Goal: Information Seeking & Learning: Learn about a topic

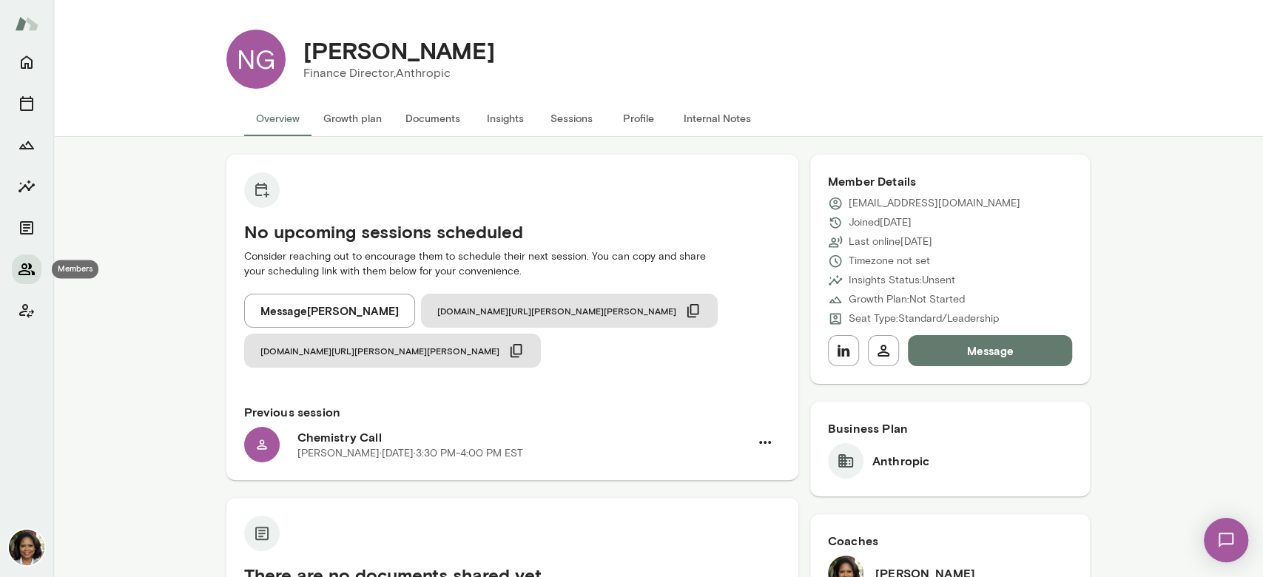
click at [29, 269] on icon "Members" at bounding box center [27, 269] width 18 height 18
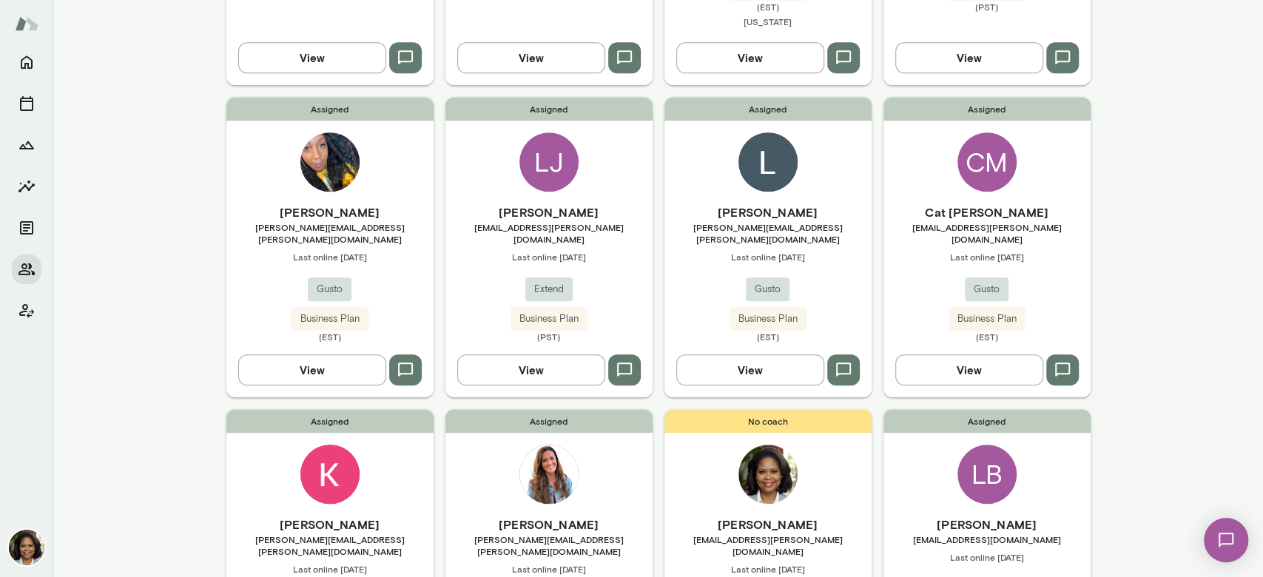
scroll to position [690, 0]
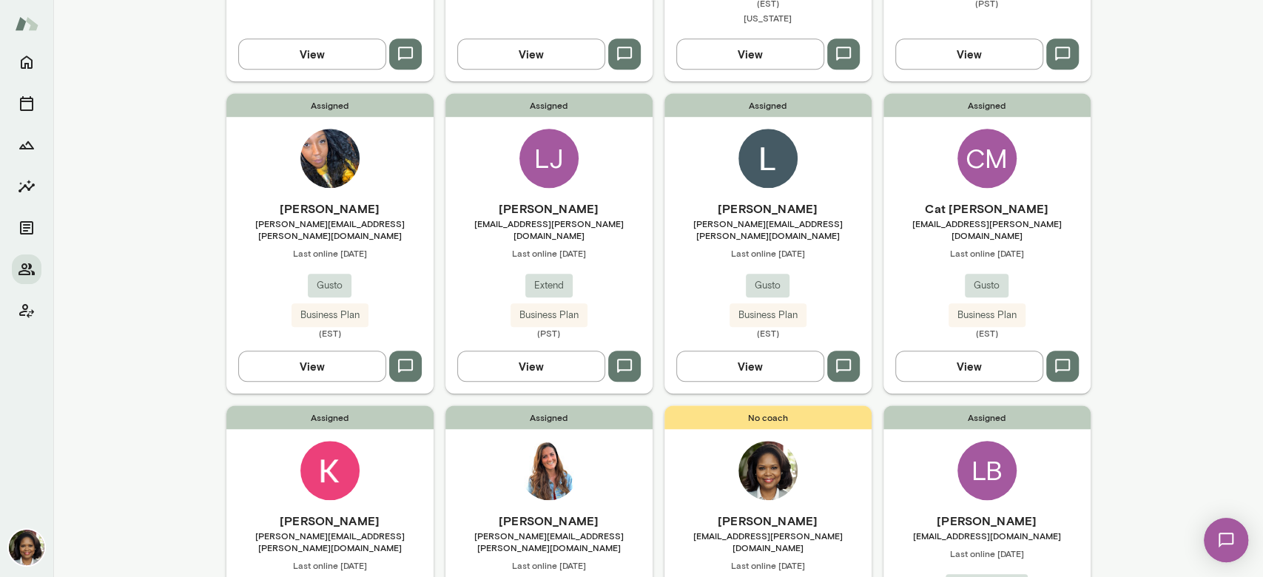
click at [957, 574] on div "Flatiron Health" at bounding box center [987, 586] width 82 height 24
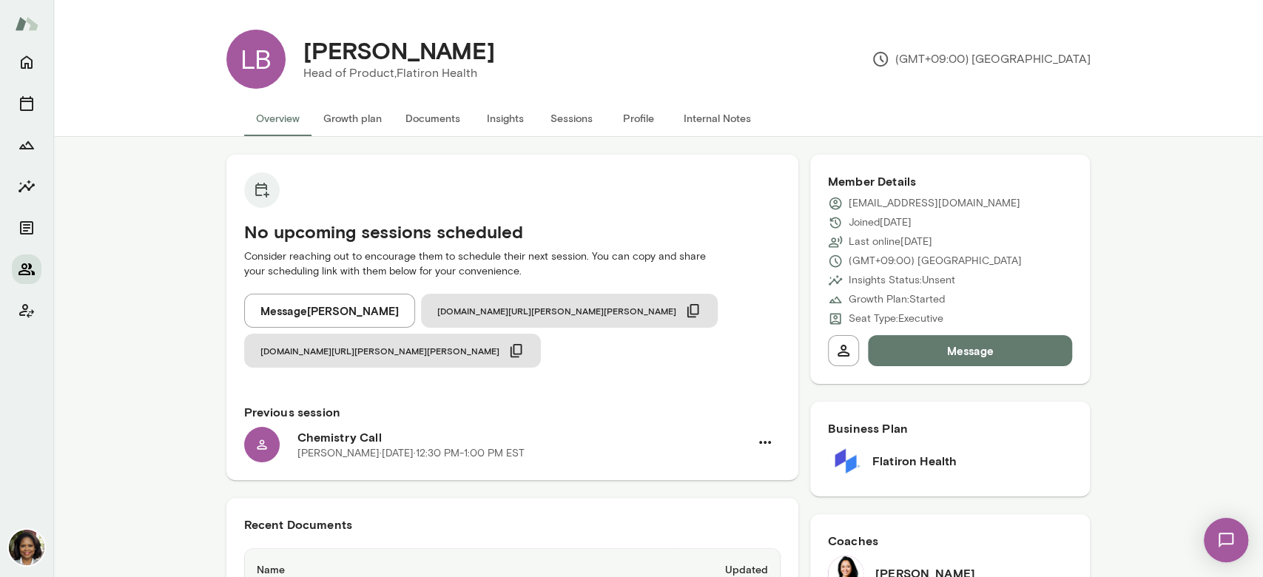
click at [27, 266] on icon "Members" at bounding box center [27, 269] width 18 height 18
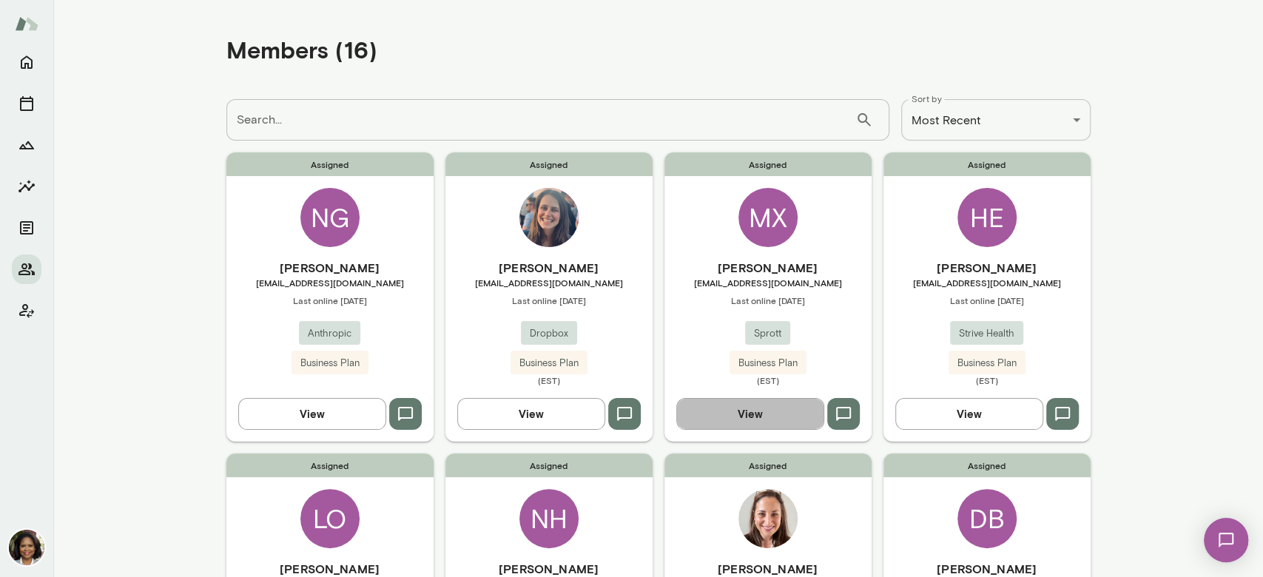
click at [760, 411] on button "View" at bounding box center [750, 413] width 148 height 31
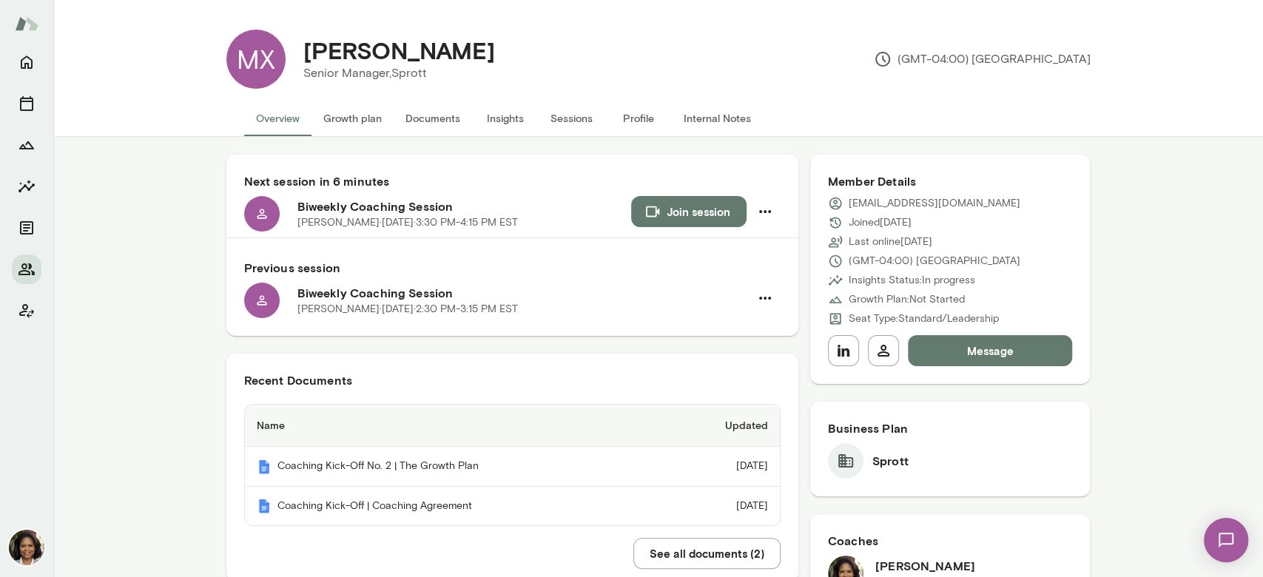
click at [491, 113] on button "Insights" at bounding box center [505, 119] width 67 height 36
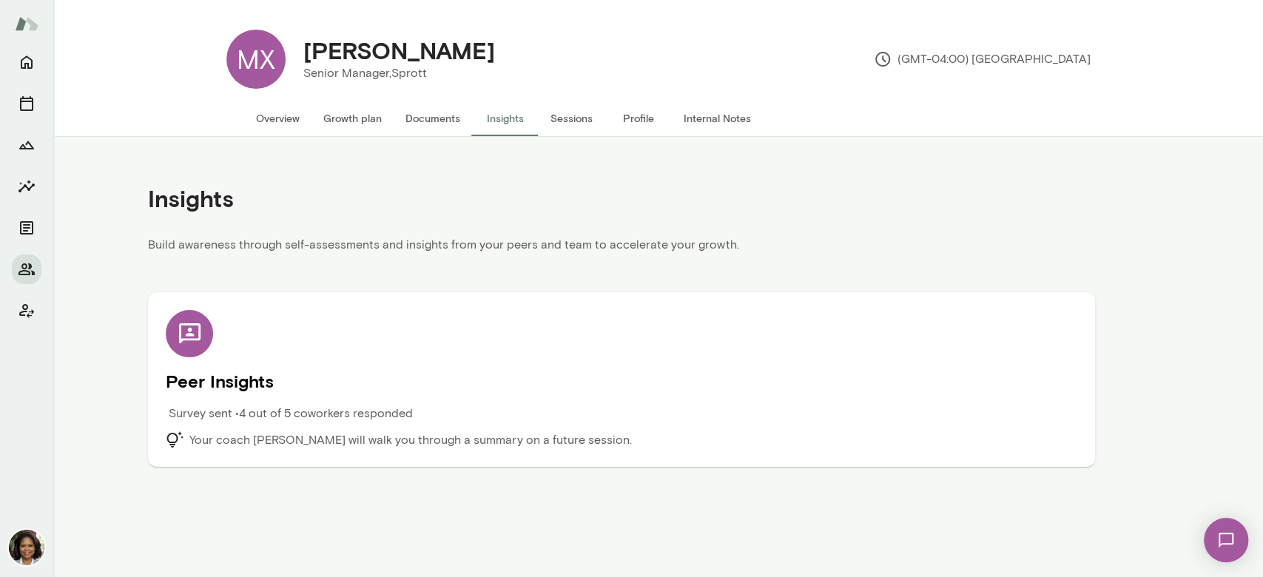
click at [251, 411] on p "Survey sent • 4 out of 5 coworkers responded" at bounding box center [291, 414] width 244 height 18
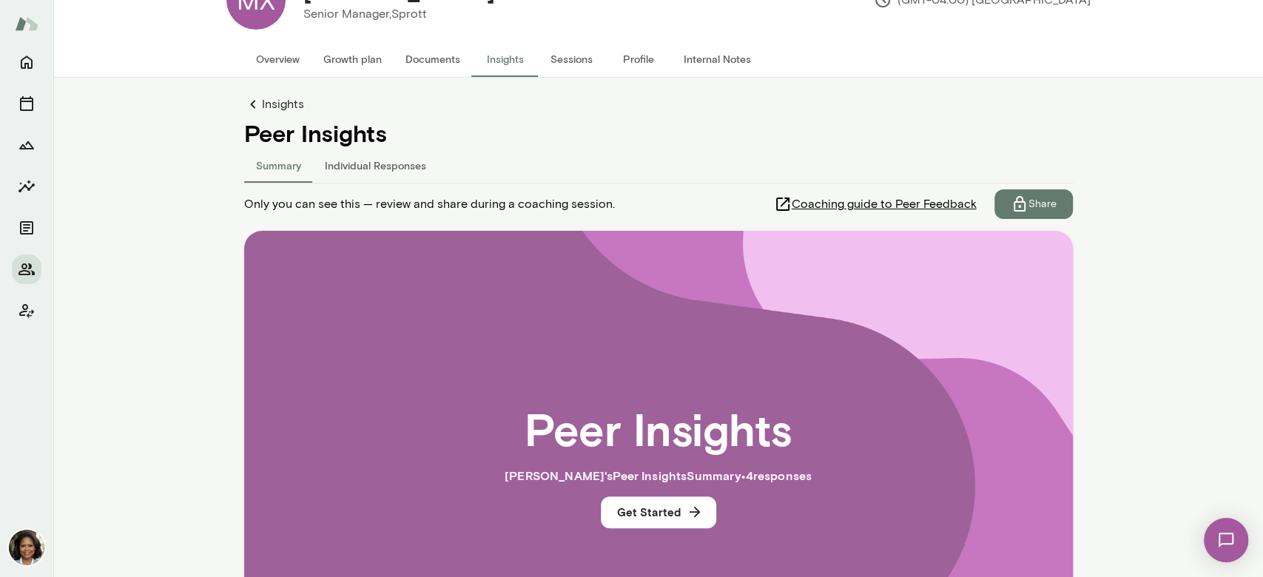
scroll to position [98, 0]
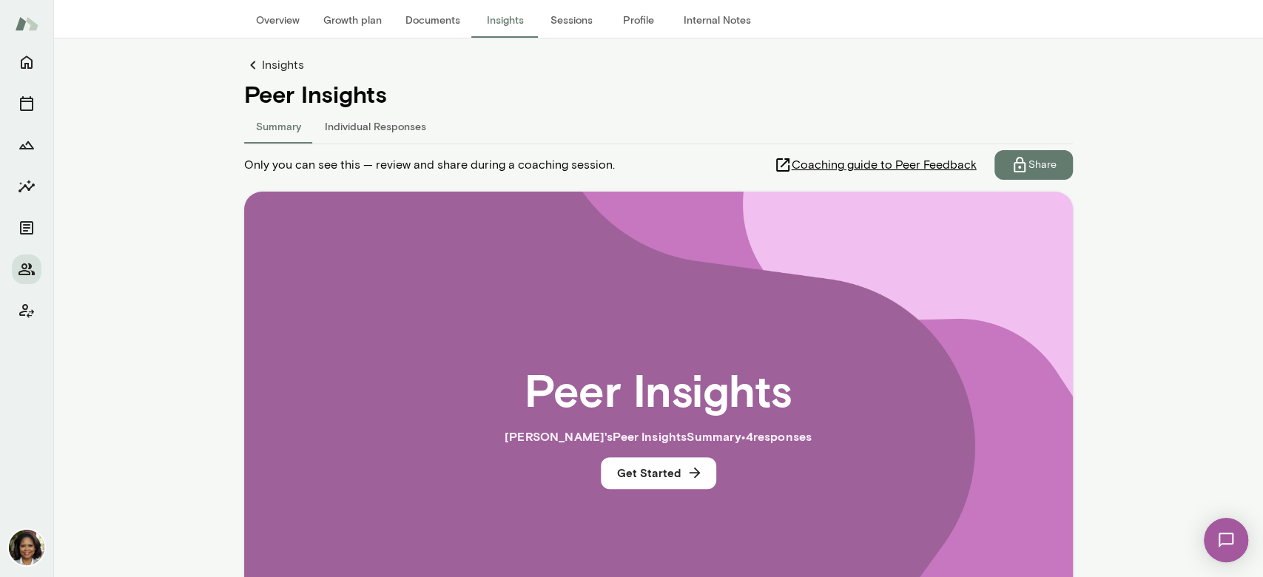
click at [357, 115] on button "Individual Responses" at bounding box center [375, 126] width 125 height 36
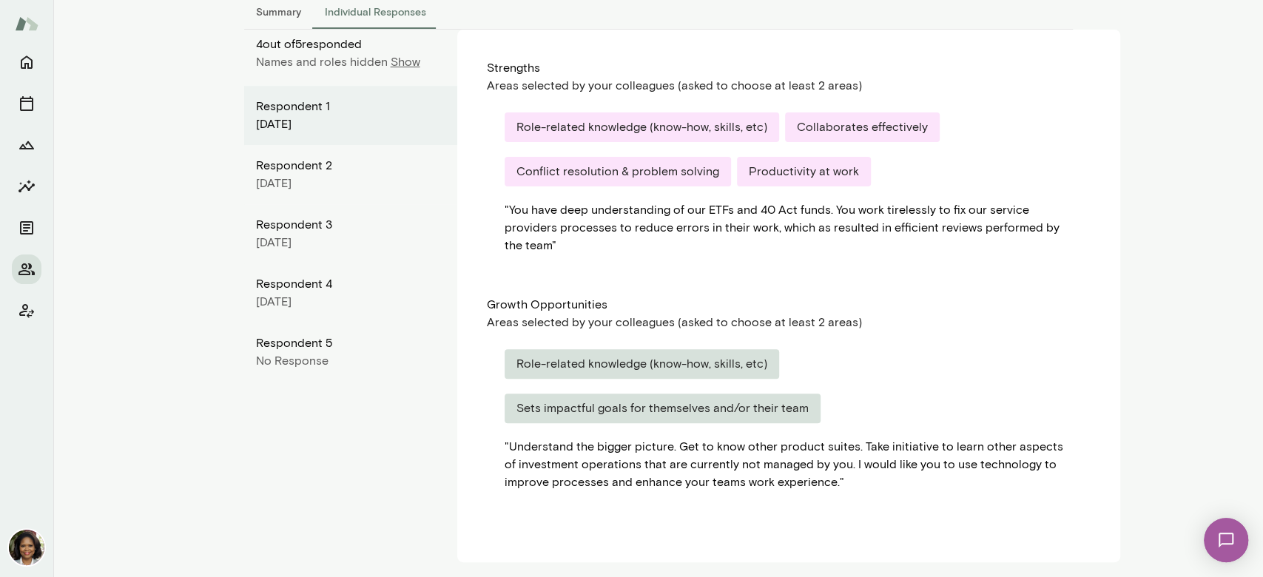
scroll to position [215, 0]
click at [302, 167] on div "Respondent 2" at bounding box center [350, 164] width 189 height 18
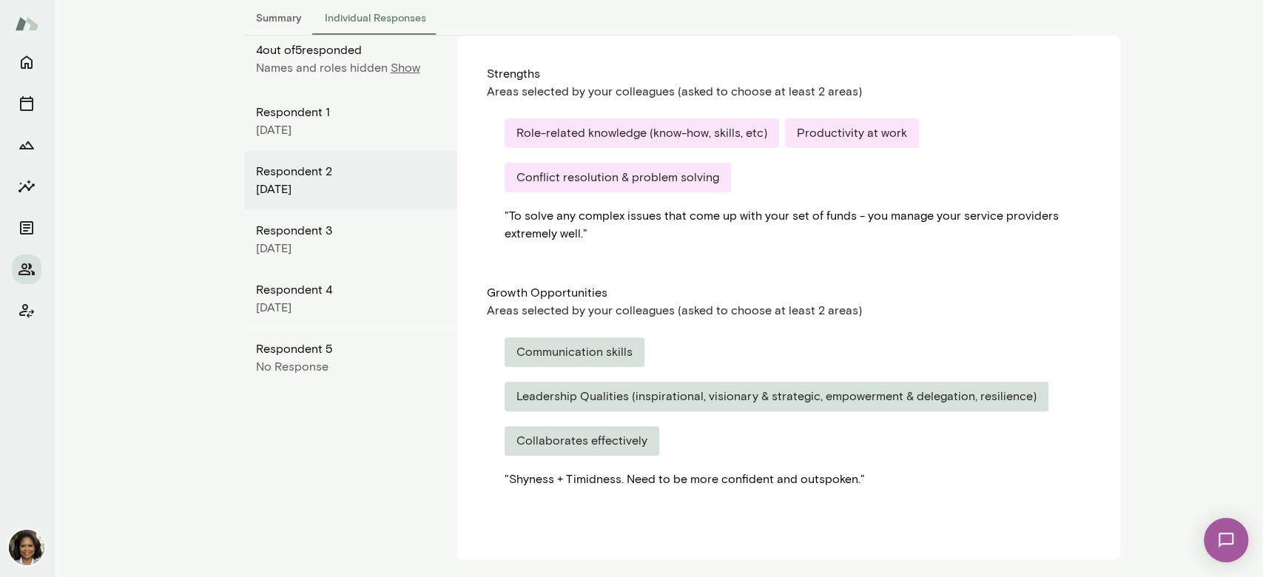
click at [314, 128] on div "October 2025" at bounding box center [350, 130] width 189 height 18
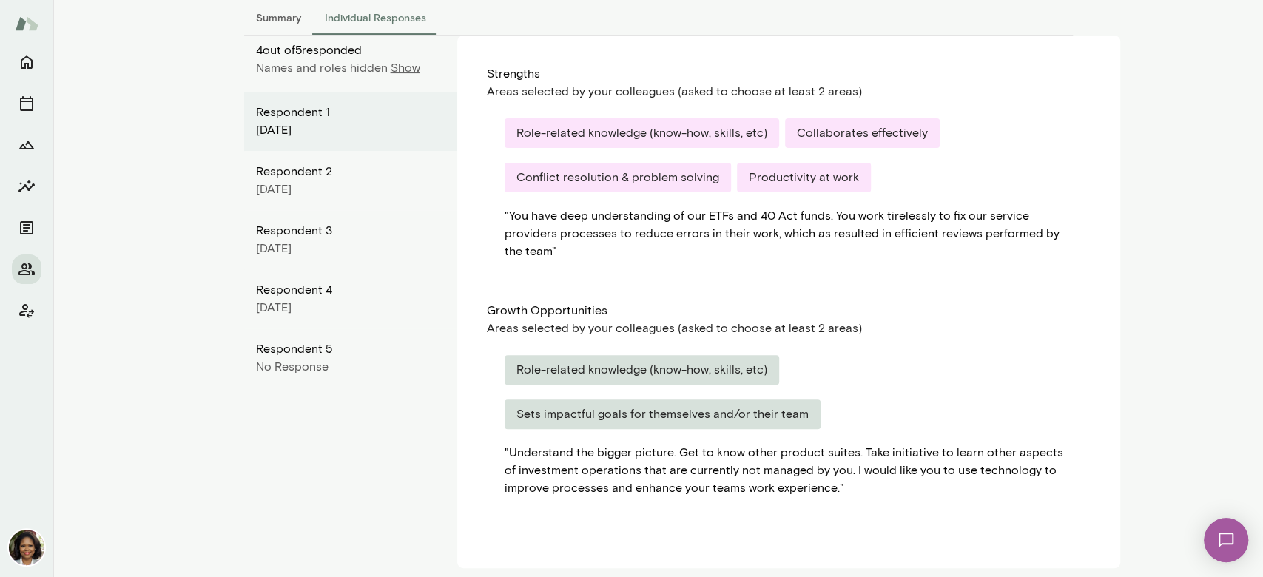
click at [329, 177] on div "Respondent 2" at bounding box center [350, 172] width 189 height 18
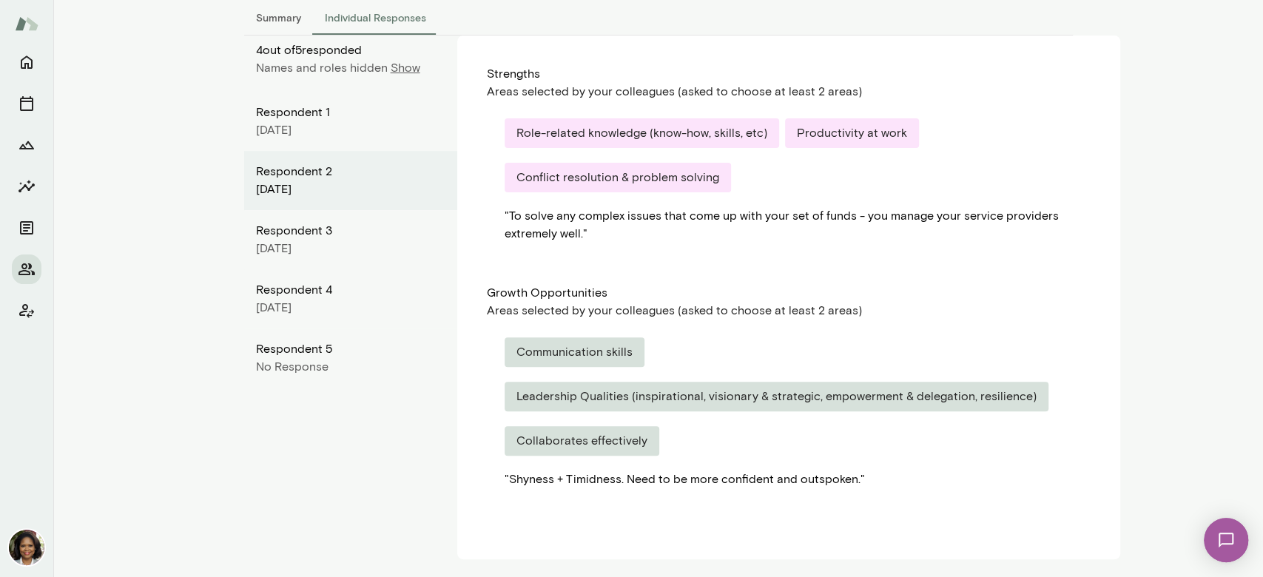
click at [283, 221] on div "Respondent 3 September 2025" at bounding box center [350, 239] width 213 height 59
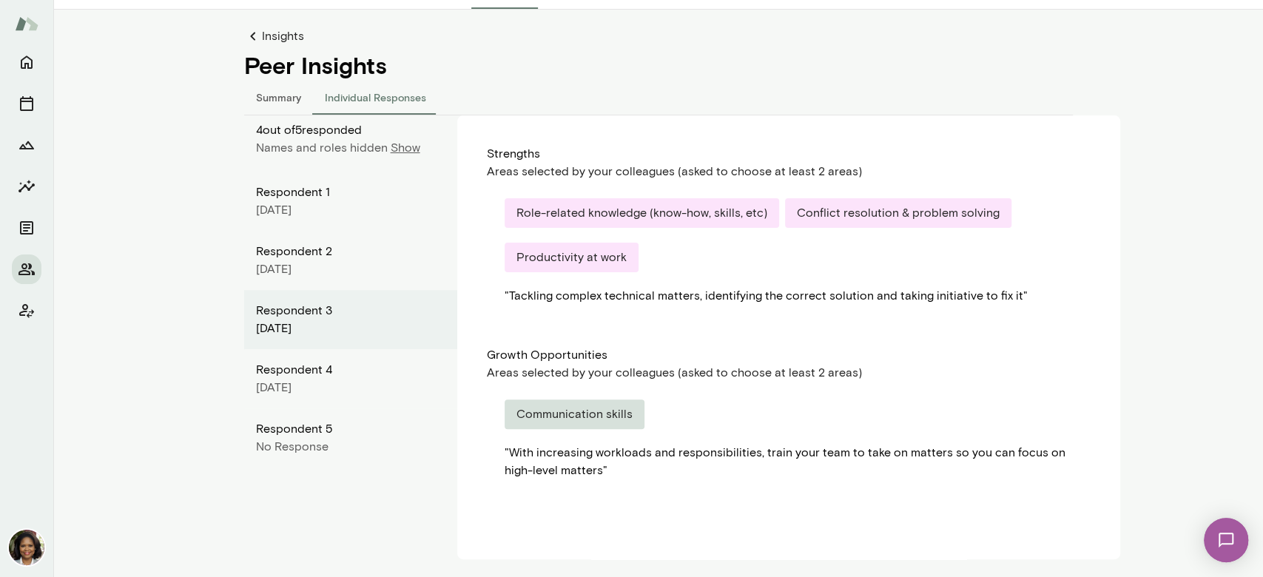
scroll to position [127, 0]
click at [300, 371] on div "Respondent 4" at bounding box center [350, 371] width 189 height 18
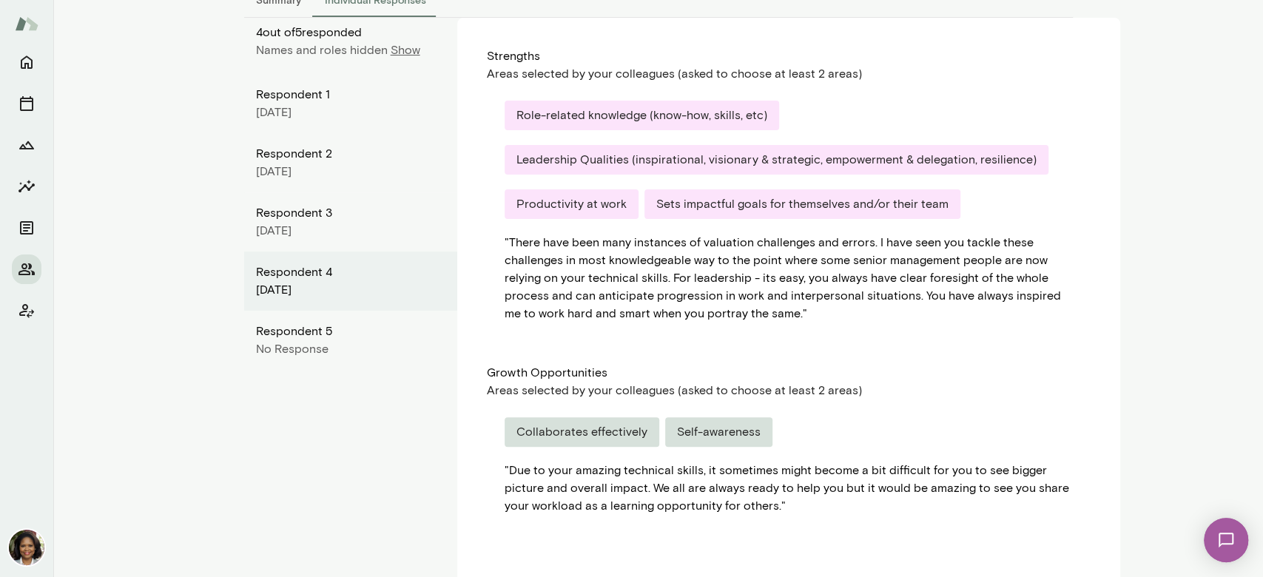
scroll to position [0, 0]
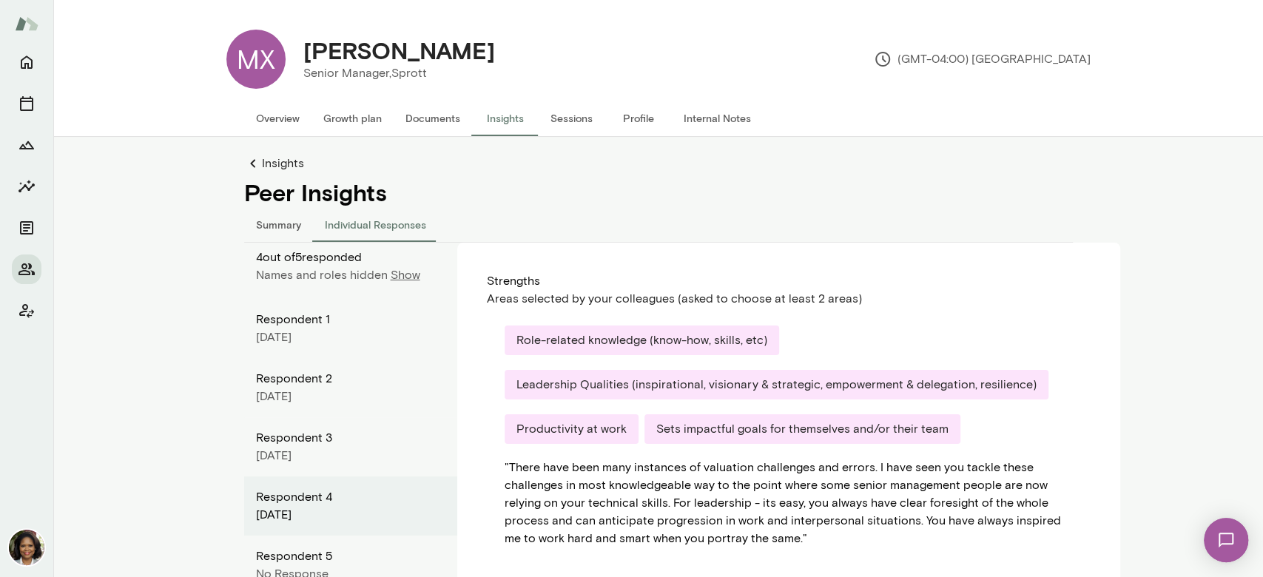
click at [266, 169] on link "Insights" at bounding box center [658, 164] width 829 height 18
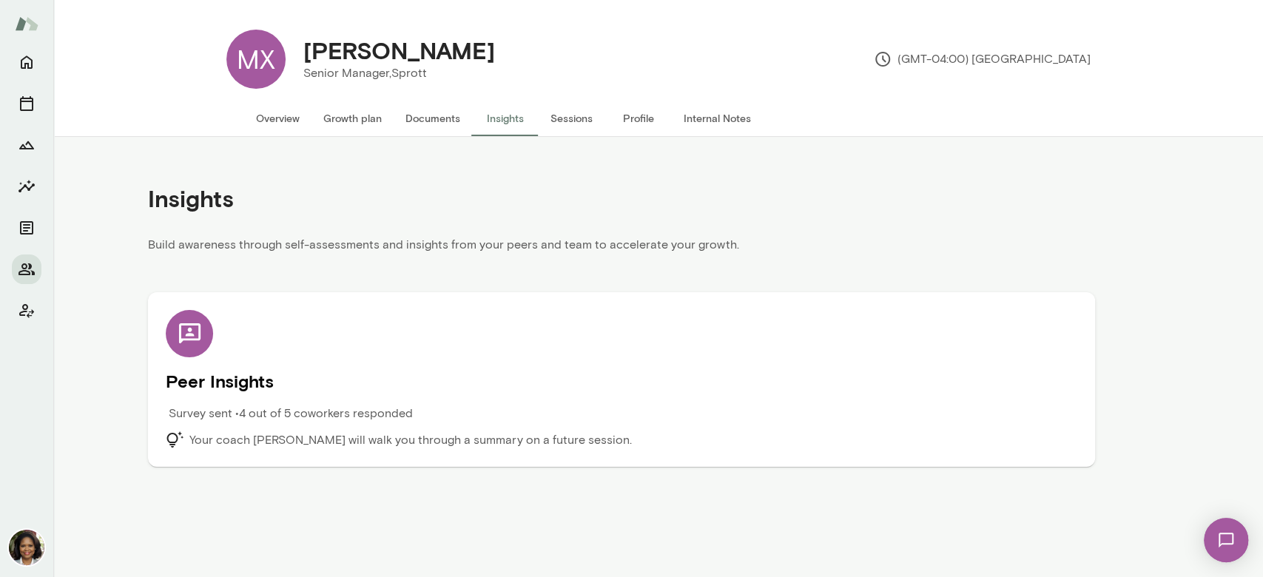
click at [260, 429] on div "Survey sent • 4 out of 5 coworkers responded" at bounding box center [508, 418] width 684 height 27
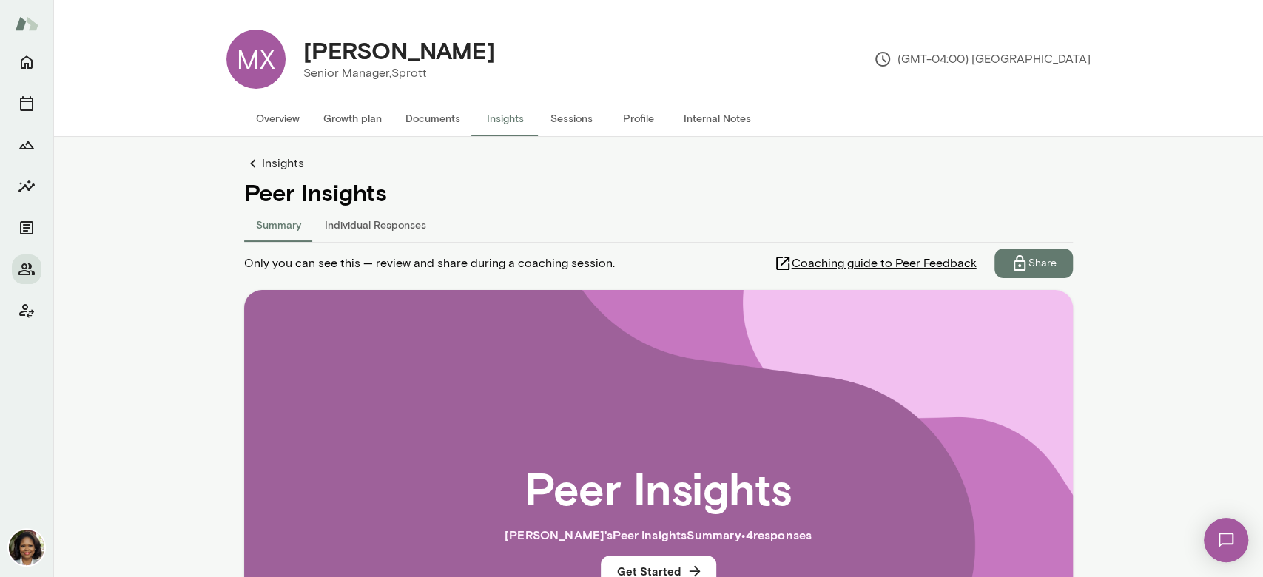
click at [909, 246] on div "Only you can see this — review and share during a coaching session. Coaching gu…" at bounding box center [658, 261] width 829 height 36
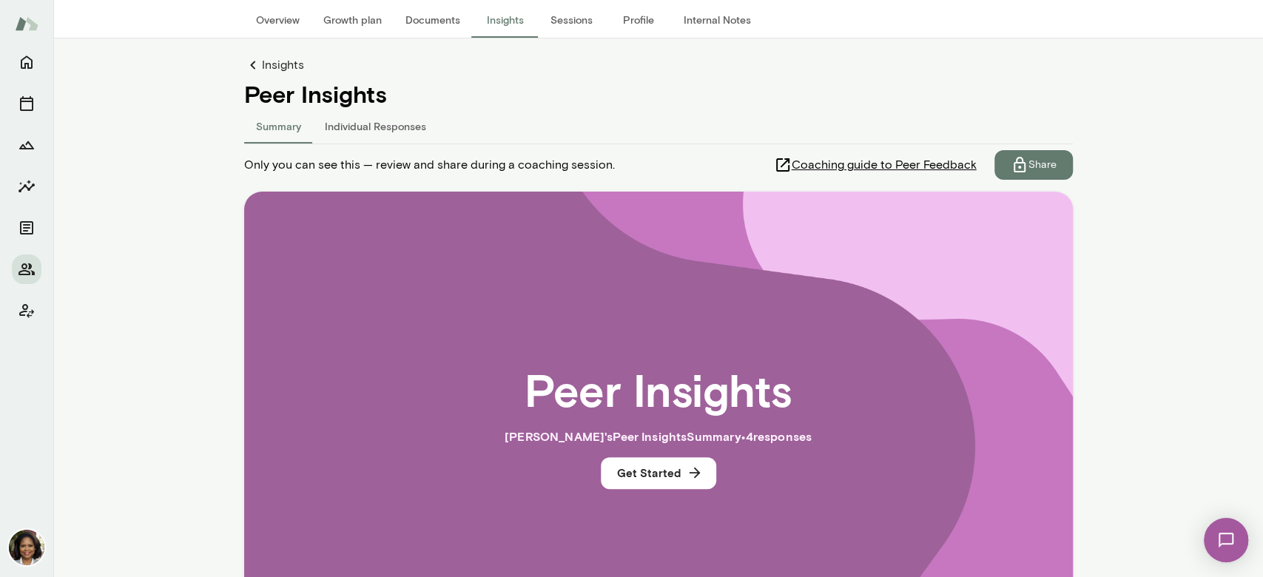
click at [863, 156] on span "Coaching guide to Peer Feedback" at bounding box center [884, 165] width 185 height 18
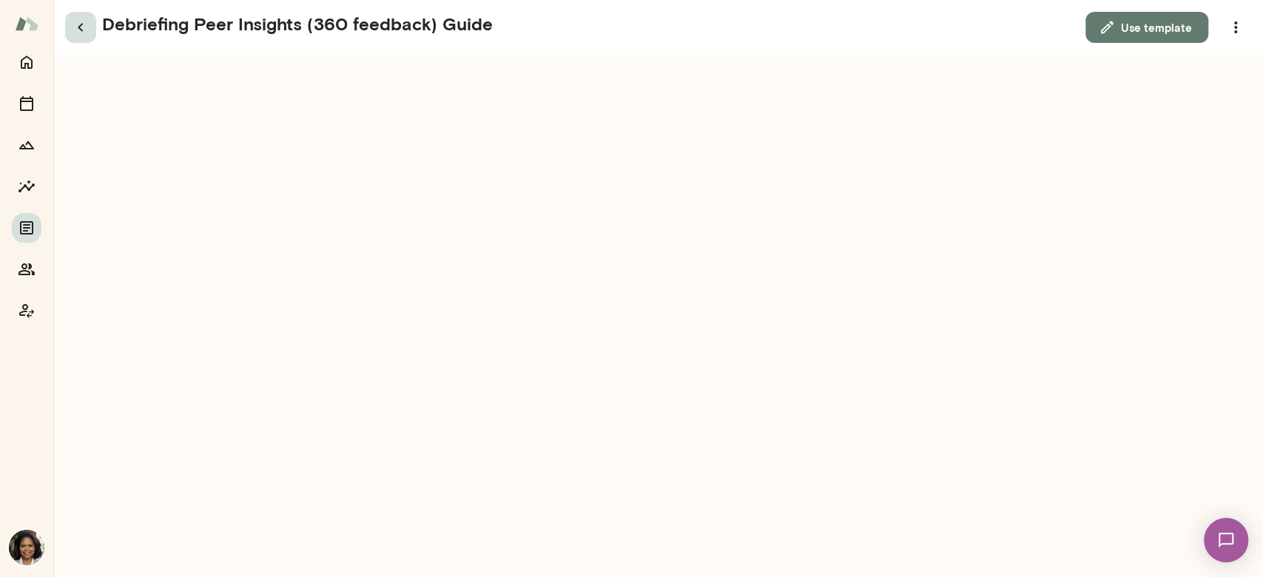
click at [85, 29] on icon "button" at bounding box center [81, 27] width 18 height 18
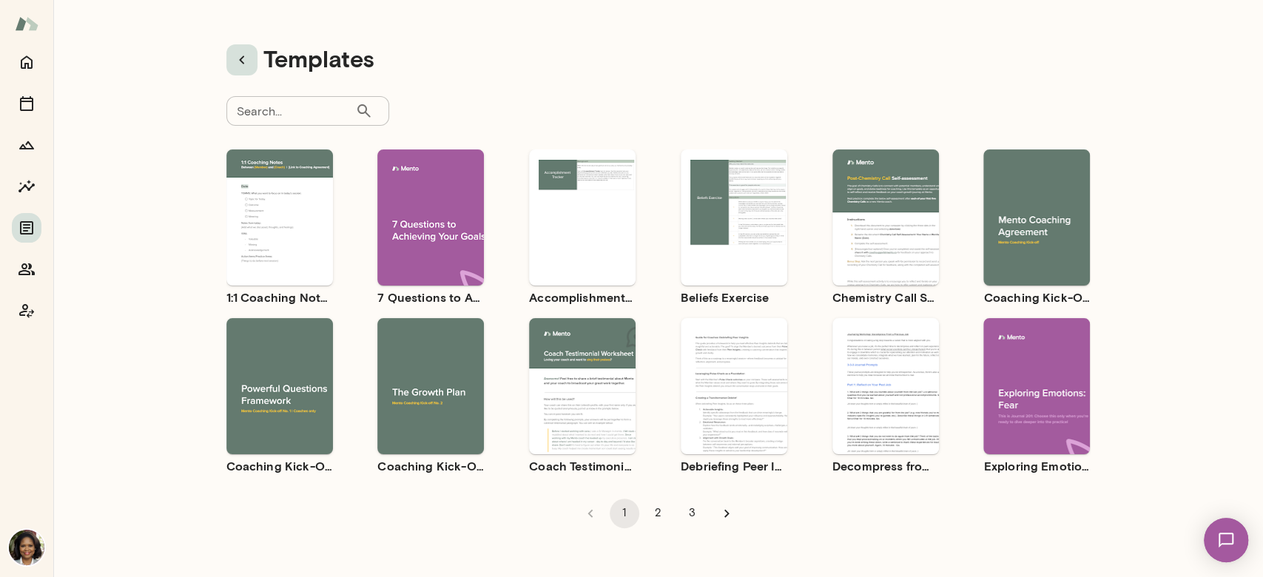
click at [233, 66] on icon "button" at bounding box center [242, 60] width 18 height 18
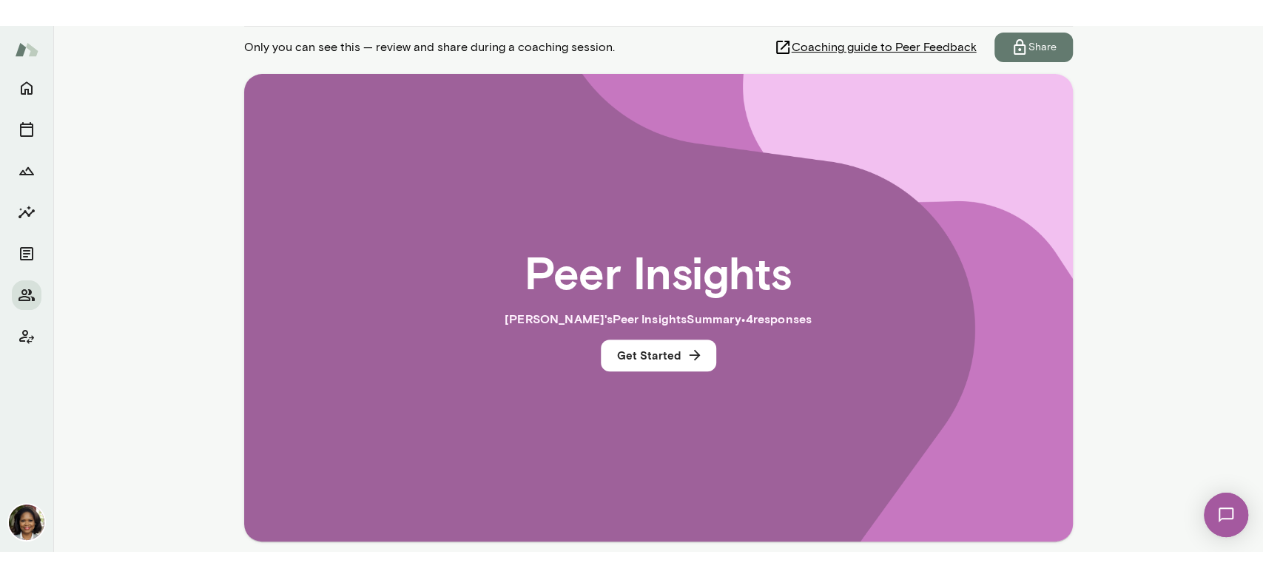
scroll to position [197, 0]
